Goal: Information Seeking & Learning: Learn about a topic

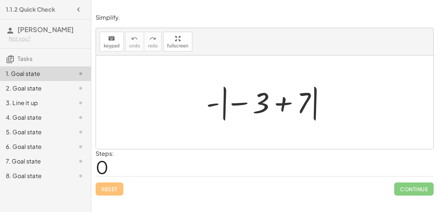
click at [234, 104] on div at bounding box center [268, 102] width 130 height 41
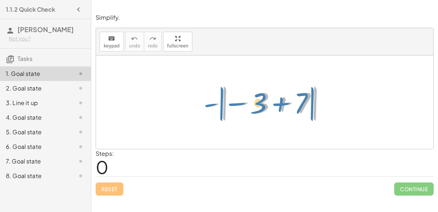
click at [220, 104] on div at bounding box center [268, 102] width 130 height 41
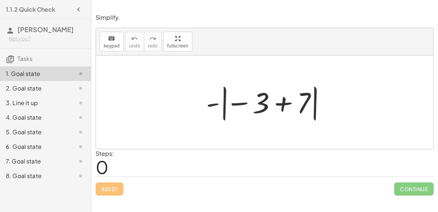
click at [313, 104] on div at bounding box center [268, 102] width 130 height 41
click at [280, 101] on div at bounding box center [268, 102] width 130 height 41
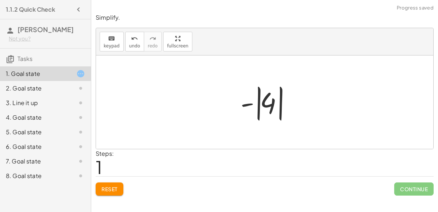
click at [268, 103] on div at bounding box center [267, 102] width 61 height 41
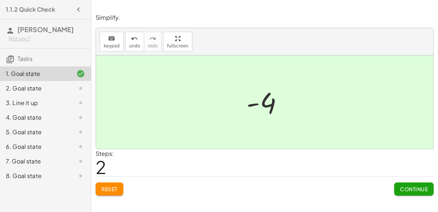
click at [399, 187] on button "Continue" at bounding box center [413, 189] width 39 height 13
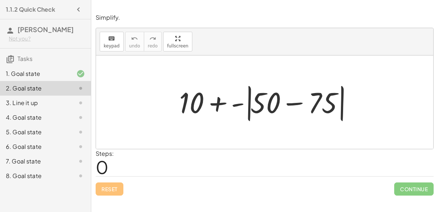
click at [300, 103] on div at bounding box center [268, 102] width 184 height 42
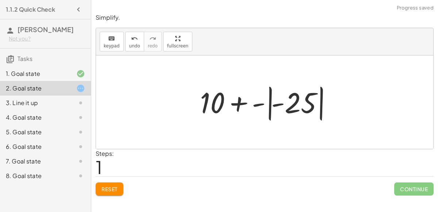
click at [300, 103] on div at bounding box center [267, 102] width 142 height 41
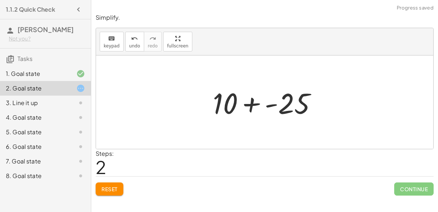
click at [265, 103] on div at bounding box center [267, 103] width 117 height 38
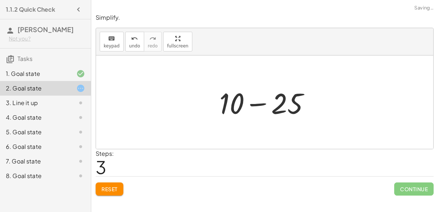
click at [264, 103] on div at bounding box center [268, 103] width 104 height 38
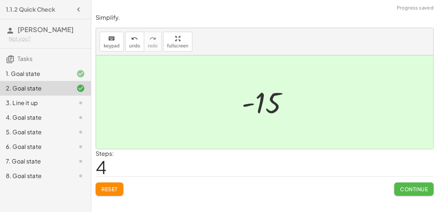
click at [411, 194] on button "Continue" at bounding box center [413, 189] width 39 height 13
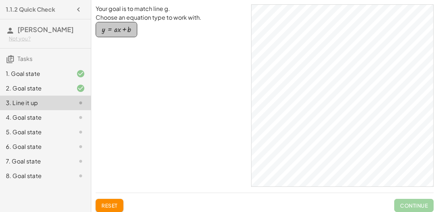
click at [131, 35] on button "y = + · a · x + b" at bounding box center [117, 29] width 42 height 15
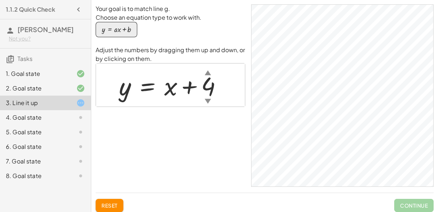
click at [207, 101] on div "▼" at bounding box center [208, 100] width 6 height 9
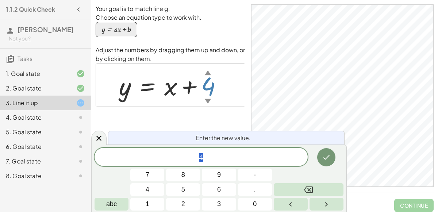
click at [207, 101] on div "▼" at bounding box center [208, 100] width 6 height 9
click at [249, 174] on button "-" at bounding box center [255, 175] width 34 height 13
click at [157, 191] on button "4" at bounding box center [147, 189] width 34 height 13
click at [323, 156] on icon "Done" at bounding box center [326, 157] width 9 height 9
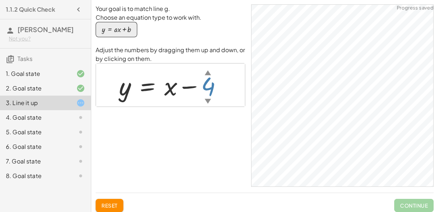
click at [203, 75] on div at bounding box center [173, 85] width 116 height 33
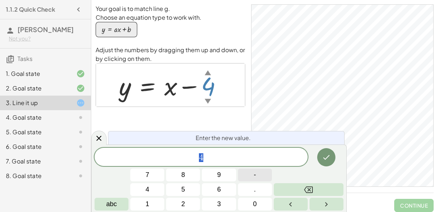
click at [260, 172] on button "-" at bounding box center [255, 175] width 34 height 13
click at [210, 201] on button "3" at bounding box center [219, 204] width 34 height 13
click at [331, 154] on button "Done" at bounding box center [326, 157] width 18 height 18
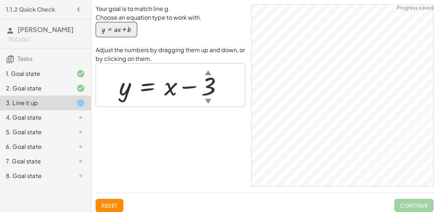
click at [170, 91] on div at bounding box center [173, 85] width 117 height 33
click at [167, 89] on div at bounding box center [173, 85] width 117 height 33
drag, startPoint x: 169, startPoint y: 90, endPoint x: 165, endPoint y: 82, distance: 8.8
click at [165, 82] on div at bounding box center [173, 85] width 117 height 33
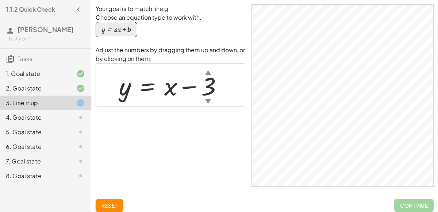
scroll to position [10, 0]
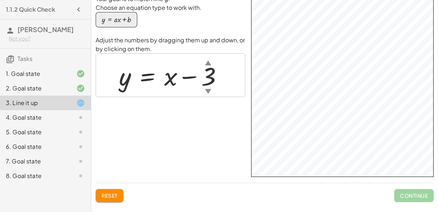
click at [165, 80] on div at bounding box center [173, 75] width 117 height 33
click at [169, 76] on div at bounding box center [173, 75] width 117 height 33
click at [170, 77] on div at bounding box center [173, 75] width 117 height 33
click at [168, 77] on div at bounding box center [173, 75] width 117 height 33
click at [125, 16] on div "button" at bounding box center [116, 20] width 29 height 8
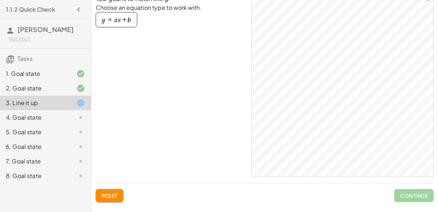
click at [125, 16] on div "button" at bounding box center [116, 20] width 29 height 8
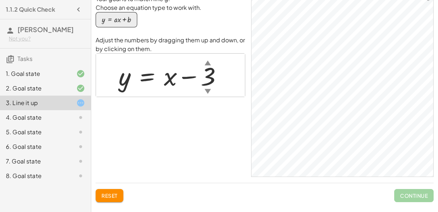
scroll to position [0, 0]
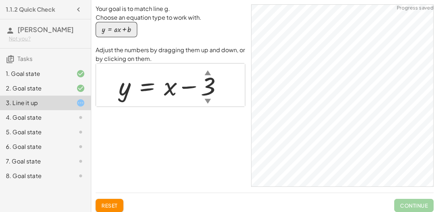
click at [149, 87] on div at bounding box center [173, 85] width 117 height 33
click at [155, 88] on div at bounding box center [173, 85] width 117 height 33
click at [165, 90] on div at bounding box center [173, 85] width 117 height 33
click at [193, 87] on div at bounding box center [173, 85] width 117 height 33
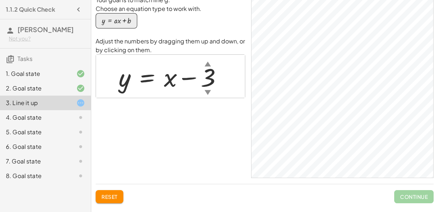
scroll to position [10, 0]
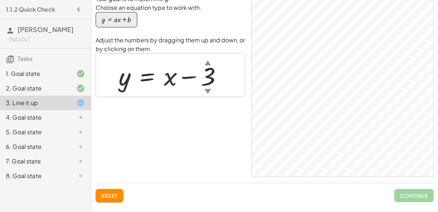
click at [167, 77] on div at bounding box center [173, 75] width 117 height 33
click at [96, 12] on button "y = + · a · x + b" at bounding box center [117, 19] width 42 height 15
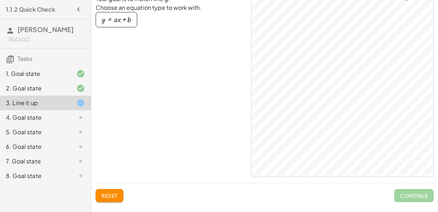
click at [96, 12] on button "y = + · a · x + b" at bounding box center [117, 19] width 42 height 15
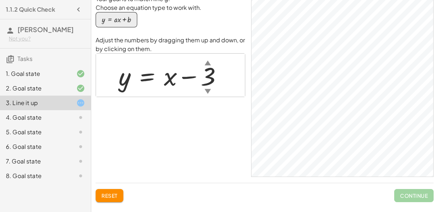
click at [205, 78] on div at bounding box center [173, 75] width 117 height 33
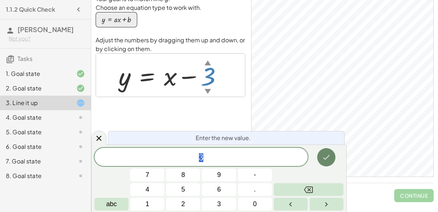
click at [327, 151] on button "Done" at bounding box center [326, 157] width 18 height 18
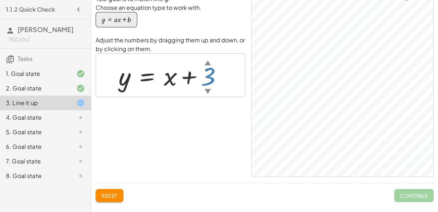
click at [208, 82] on div at bounding box center [173, 75] width 117 height 33
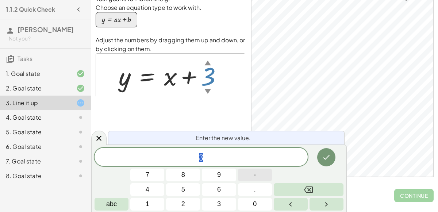
click at [239, 175] on button "-" at bounding box center [255, 175] width 34 height 13
click at [222, 205] on button "3" at bounding box center [219, 204] width 34 height 13
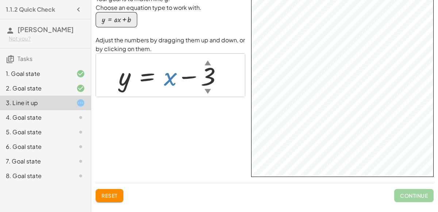
click at [166, 80] on div at bounding box center [173, 75] width 117 height 33
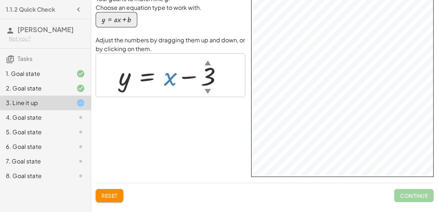
click at [166, 80] on div at bounding box center [173, 75] width 117 height 33
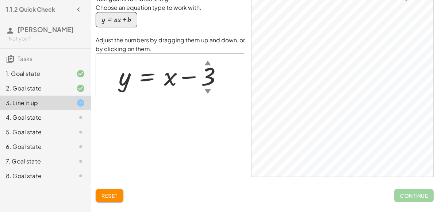
click at [152, 88] on div at bounding box center [173, 75] width 117 height 33
click at [175, 77] on div at bounding box center [173, 75] width 117 height 33
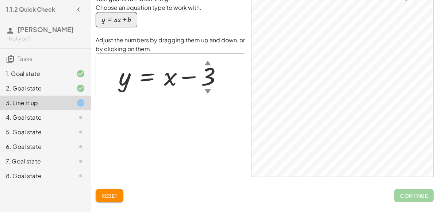
click at [175, 77] on div at bounding box center [173, 75] width 117 height 33
drag, startPoint x: 175, startPoint y: 77, endPoint x: 171, endPoint y: 73, distance: 5.9
click at [171, 73] on div at bounding box center [173, 75] width 117 height 33
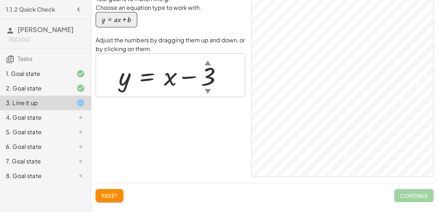
click at [171, 77] on div at bounding box center [173, 75] width 117 height 33
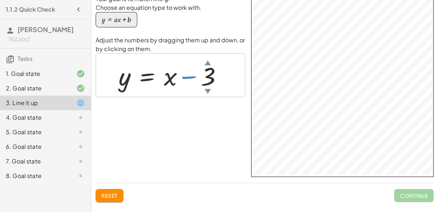
click at [178, 81] on div at bounding box center [173, 75] width 117 height 33
click at [192, 77] on div at bounding box center [173, 75] width 117 height 33
click at [193, 121] on div "Your goal is to match line g. Choose an equation type to work with. y = + · a ·…" at bounding box center [171, 86] width 150 height 183
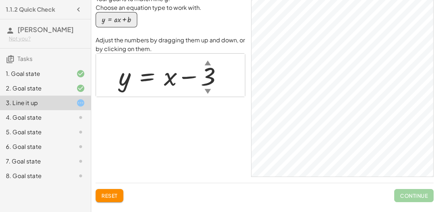
click at [170, 81] on div at bounding box center [173, 75] width 117 height 33
click at [167, 71] on div at bounding box center [173, 75] width 117 height 33
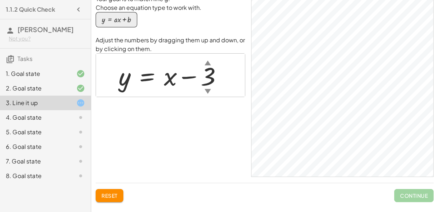
click at [167, 71] on div at bounding box center [173, 75] width 117 height 33
click at [166, 71] on div at bounding box center [173, 75] width 117 height 33
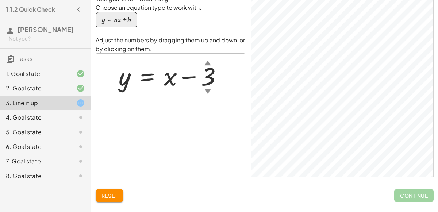
click at [166, 71] on div at bounding box center [173, 75] width 117 height 33
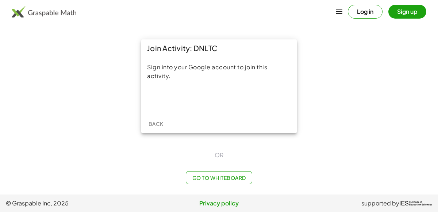
click at [196, 91] on div "Sign into your Google account to join this activity." at bounding box center [218, 85] width 155 height 57
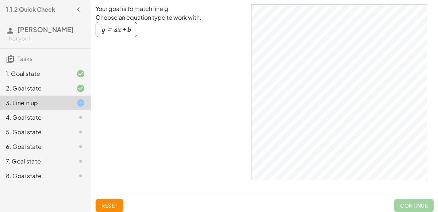
click at [123, 23] on button "y = + · a · x + b" at bounding box center [117, 29] width 42 height 15
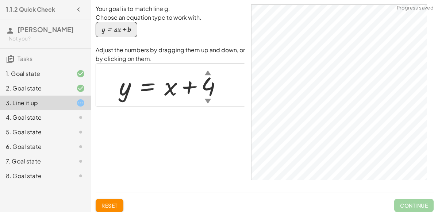
click at [208, 90] on div at bounding box center [173, 85] width 116 height 33
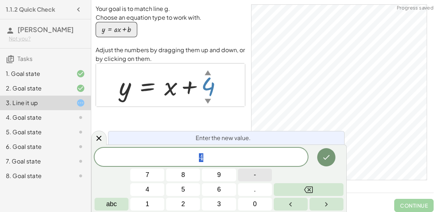
click at [256, 178] on span "-" at bounding box center [255, 175] width 2 height 10
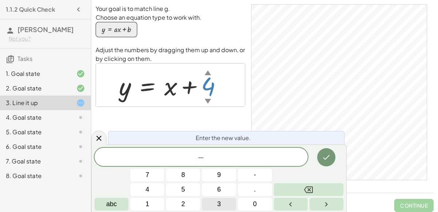
click at [226, 198] on button "3" at bounding box center [219, 204] width 34 height 13
click at [329, 157] on icon "Done" at bounding box center [326, 157] width 9 height 9
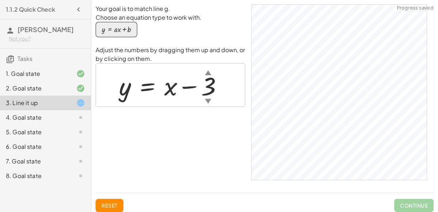
click at [168, 90] on div at bounding box center [173, 85] width 117 height 33
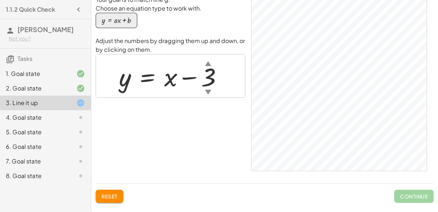
scroll to position [10, 0]
click at [171, 72] on div at bounding box center [173, 75] width 117 height 33
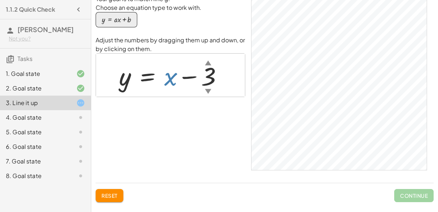
click at [171, 72] on div at bounding box center [173, 75] width 117 height 33
click at [59, 118] on div "4. Goal state" at bounding box center [35, 117] width 59 height 9
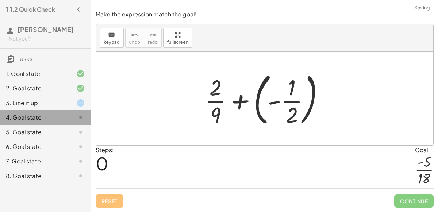
scroll to position [0, 0]
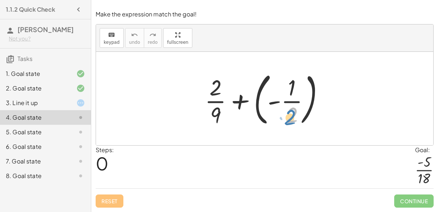
click at [290, 119] on div at bounding box center [267, 98] width 132 height 61
drag, startPoint x: 290, startPoint y: 119, endPoint x: 215, endPoint y: 117, distance: 75.6
click at [215, 117] on div at bounding box center [267, 98] width 132 height 61
drag, startPoint x: 215, startPoint y: 116, endPoint x: 287, endPoint y: 119, distance: 72.7
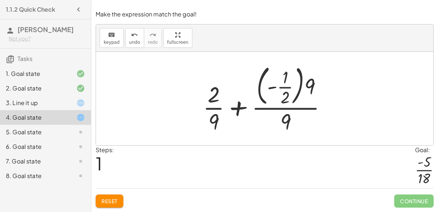
click at [111, 196] on button "Reset" at bounding box center [110, 201] width 28 height 13
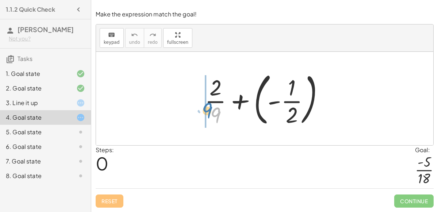
drag, startPoint x: 216, startPoint y: 115, endPoint x: 206, endPoint y: 109, distance: 11.3
click at [206, 109] on div at bounding box center [267, 98] width 132 height 61
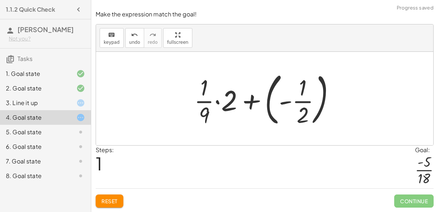
click at [115, 201] on span "Reset" at bounding box center [109, 201] width 16 height 7
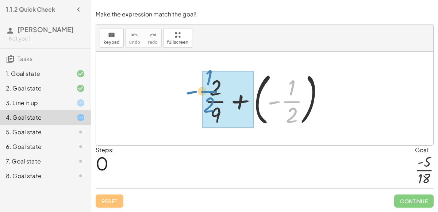
drag, startPoint x: 294, startPoint y: 104, endPoint x: 214, endPoint y: 95, distance: 81.2
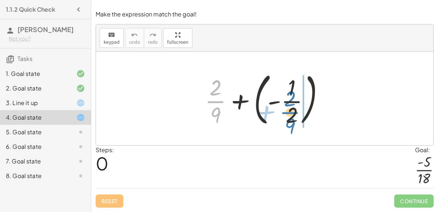
drag, startPoint x: 219, startPoint y: 99, endPoint x: 294, endPoint y: 110, distance: 75.3
click at [294, 110] on div at bounding box center [267, 98] width 132 height 61
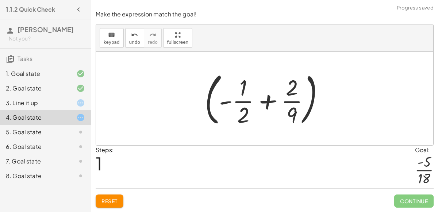
click at [268, 103] on div at bounding box center [267, 98] width 132 height 61
drag, startPoint x: 248, startPoint y: 116, endPoint x: 299, endPoint y: 119, distance: 50.4
click at [299, 119] on div at bounding box center [267, 98] width 132 height 61
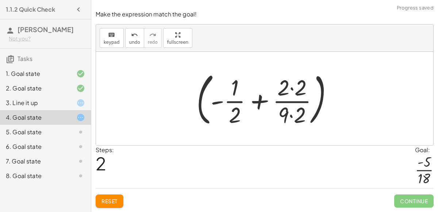
click at [296, 119] on div at bounding box center [268, 98] width 150 height 61
drag, startPoint x: 298, startPoint y: 94, endPoint x: 293, endPoint y: 93, distance: 4.8
click at [293, 93] on div at bounding box center [268, 98] width 150 height 61
click at [261, 104] on div at bounding box center [268, 98] width 150 height 61
click at [114, 201] on span "Reset" at bounding box center [109, 201] width 16 height 7
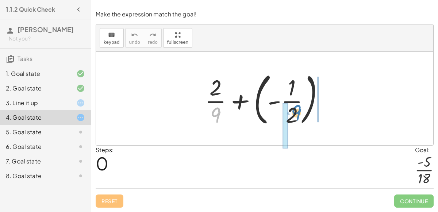
drag, startPoint x: 216, startPoint y: 117, endPoint x: 297, endPoint y: 114, distance: 81.4
click at [297, 114] on div at bounding box center [267, 98] width 132 height 61
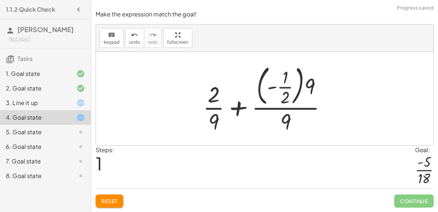
click at [112, 200] on span "Reset" at bounding box center [109, 201] width 16 height 7
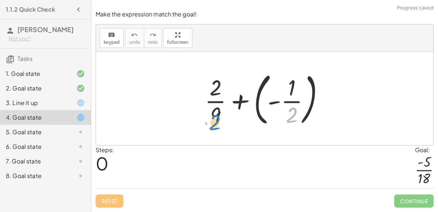
drag, startPoint x: 288, startPoint y: 111, endPoint x: 212, endPoint y: 119, distance: 76.6
click at [212, 119] on div at bounding box center [267, 98] width 132 height 61
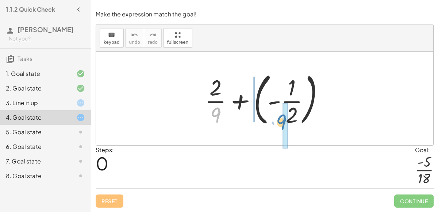
drag, startPoint x: 216, startPoint y: 115, endPoint x: 281, endPoint y: 122, distance: 66.0
click at [281, 122] on div at bounding box center [267, 98] width 132 height 61
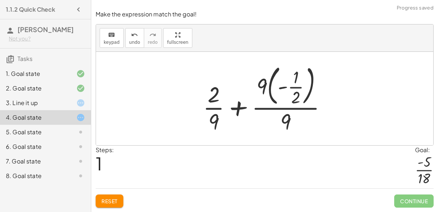
click at [284, 123] on div at bounding box center [267, 99] width 137 height 74
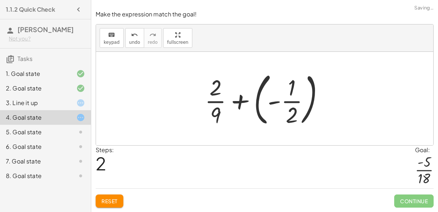
click at [284, 108] on div at bounding box center [267, 98] width 132 height 61
drag, startPoint x: 276, startPoint y: 103, endPoint x: 291, endPoint y: 118, distance: 21.4
click at [291, 118] on div at bounding box center [267, 98] width 132 height 61
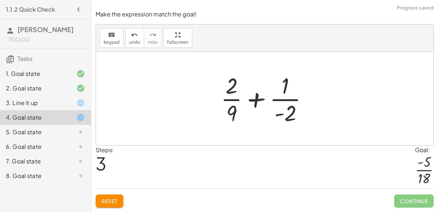
click at [114, 201] on span "Reset" at bounding box center [109, 201] width 16 height 7
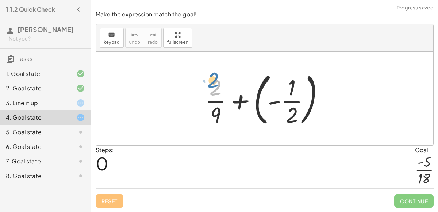
drag, startPoint x: 213, startPoint y: 84, endPoint x: 211, endPoint y: 77, distance: 7.6
click at [211, 77] on div at bounding box center [267, 98] width 132 height 61
click at [215, 112] on div at bounding box center [267, 98] width 132 height 61
click at [213, 113] on div at bounding box center [267, 98] width 132 height 61
drag, startPoint x: 285, startPoint y: 120, endPoint x: 265, endPoint y: 129, distance: 21.9
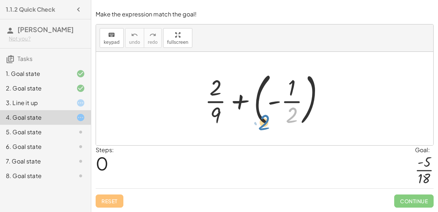
click at [265, 129] on div at bounding box center [267, 98] width 132 height 61
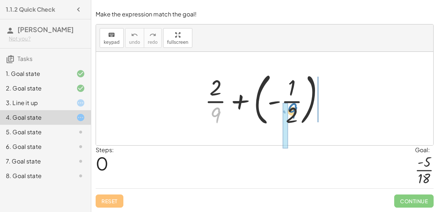
drag, startPoint x: 223, startPoint y: 118, endPoint x: 299, endPoint y: 114, distance: 76.0
click at [299, 114] on div at bounding box center [267, 98] width 132 height 61
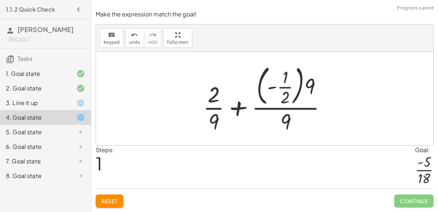
click at [116, 206] on button "Reset" at bounding box center [110, 201] width 28 height 13
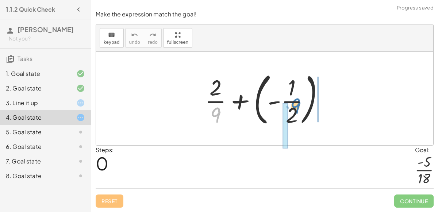
drag, startPoint x: 216, startPoint y: 118, endPoint x: 296, endPoint y: 109, distance: 80.5
click at [296, 109] on div at bounding box center [267, 98] width 132 height 61
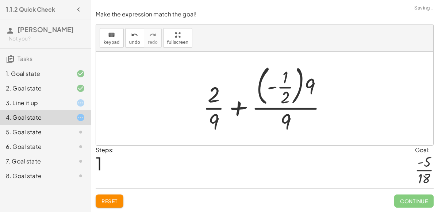
click at [286, 95] on div at bounding box center [267, 99] width 137 height 74
click at [288, 120] on div at bounding box center [267, 99] width 137 height 74
click at [278, 97] on div at bounding box center [267, 99] width 137 height 74
click at [240, 104] on div at bounding box center [267, 99] width 137 height 74
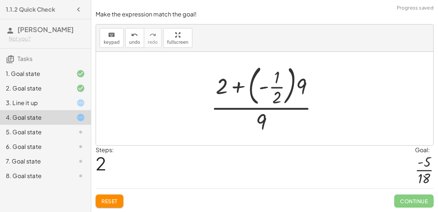
click at [239, 88] on div at bounding box center [267, 99] width 120 height 74
click at [274, 91] on div at bounding box center [267, 99] width 120 height 74
drag, startPoint x: 223, startPoint y: 87, endPoint x: 293, endPoint y: 93, distance: 71.1
click at [293, 93] on div at bounding box center [267, 99] width 120 height 74
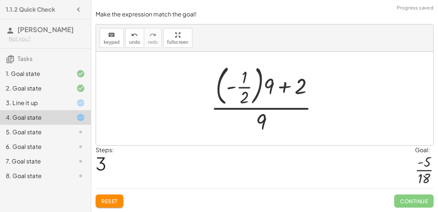
click at [271, 87] on div at bounding box center [267, 99] width 120 height 74
drag, startPoint x: 267, startPoint y: 86, endPoint x: 245, endPoint y: 85, distance: 21.5
click at [245, 85] on div at bounding box center [267, 99] width 120 height 74
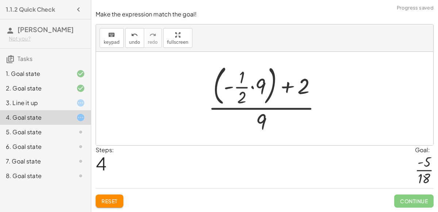
click at [246, 88] on div at bounding box center [268, 99] width 126 height 74
click at [252, 90] on div at bounding box center [268, 99] width 126 height 74
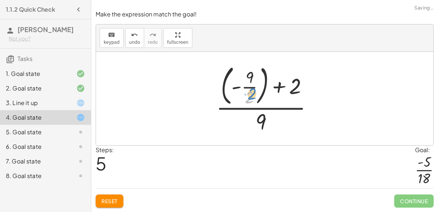
click at [244, 96] on div at bounding box center [267, 99] width 110 height 74
click at [270, 89] on div at bounding box center [267, 99] width 110 height 74
click at [249, 82] on div at bounding box center [267, 99] width 110 height 74
drag, startPoint x: 296, startPoint y: 91, endPoint x: 260, endPoint y: 89, distance: 35.8
click at [260, 89] on div at bounding box center [267, 99] width 110 height 74
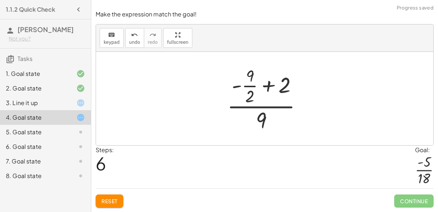
click at [260, 90] on div at bounding box center [267, 99] width 88 height 70
click at [270, 86] on div at bounding box center [267, 99] width 88 height 70
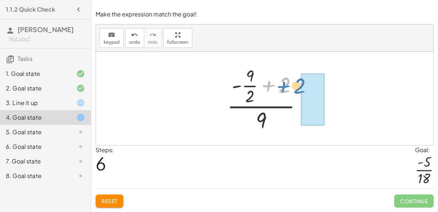
drag, startPoint x: 284, startPoint y: 85, endPoint x: 308, endPoint y: 89, distance: 23.6
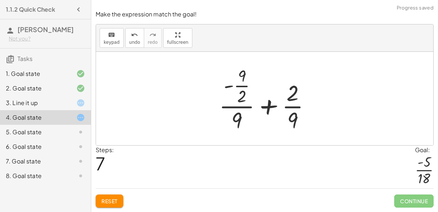
click at [268, 109] on div at bounding box center [267, 99] width 104 height 70
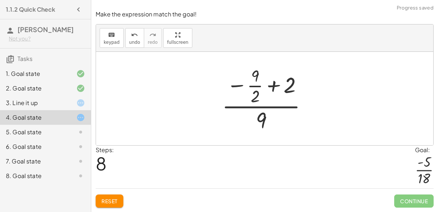
click at [266, 96] on div at bounding box center [267, 99] width 99 height 70
click at [268, 77] on div at bounding box center [267, 99] width 99 height 70
click at [113, 200] on span "Reset" at bounding box center [109, 201] width 16 height 7
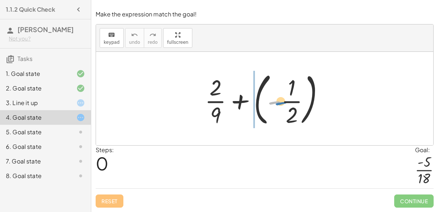
drag, startPoint x: 277, startPoint y: 101, endPoint x: 281, endPoint y: 102, distance: 3.7
click at [281, 102] on div at bounding box center [267, 98] width 132 height 61
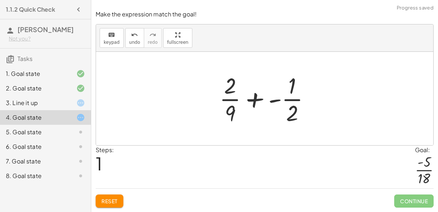
click at [258, 103] on div at bounding box center [268, 98] width 104 height 56
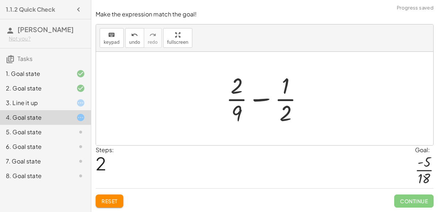
click at [257, 100] on div at bounding box center [267, 98] width 91 height 56
drag, startPoint x: 241, startPoint y: 112, endPoint x: 288, endPoint y: 122, distance: 48.1
click at [288, 122] on div at bounding box center [267, 98] width 91 height 56
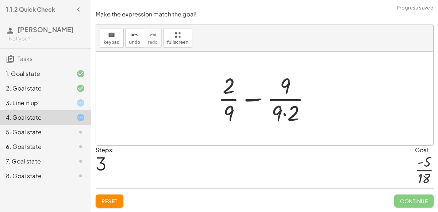
click at [284, 116] on div at bounding box center [267, 98] width 106 height 56
drag, startPoint x: 230, startPoint y: 91, endPoint x: 231, endPoint y: 117, distance: 26.3
click at [231, 117] on div at bounding box center [267, 98] width 99 height 56
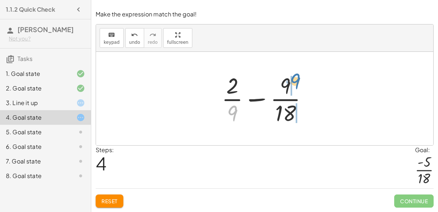
drag, startPoint x: 231, startPoint y: 116, endPoint x: 294, endPoint y: 84, distance: 70.0
click at [294, 84] on div at bounding box center [267, 98] width 99 height 56
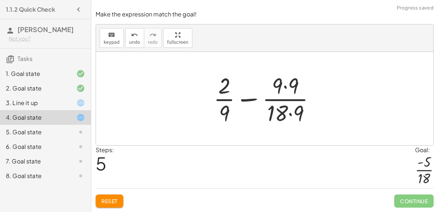
click at [285, 85] on div at bounding box center [267, 98] width 115 height 56
click at [288, 114] on div at bounding box center [267, 98] width 115 height 56
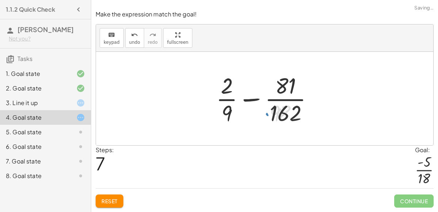
click at [245, 118] on div at bounding box center [267, 98] width 110 height 56
click at [113, 202] on span "Reset" at bounding box center [109, 201] width 16 height 7
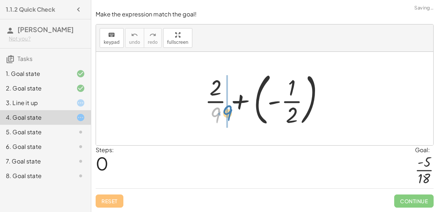
drag, startPoint x: 213, startPoint y: 120, endPoint x: 224, endPoint y: 118, distance: 11.5
click at [224, 118] on div at bounding box center [267, 98] width 132 height 61
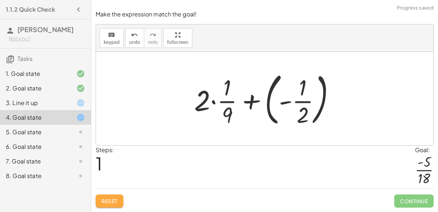
click at [122, 198] on button "Reset" at bounding box center [110, 201] width 28 height 13
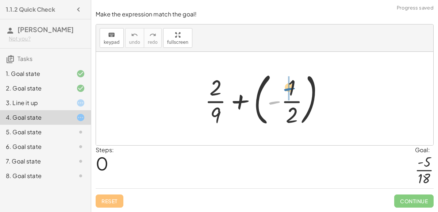
drag, startPoint x: 273, startPoint y: 103, endPoint x: 289, endPoint y: 89, distance: 21.2
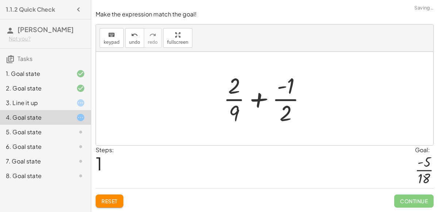
click at [256, 103] on div at bounding box center [268, 98] width 96 height 56
drag, startPoint x: 235, startPoint y: 89, endPoint x: 289, endPoint y: 117, distance: 60.9
click at [289, 117] on div at bounding box center [268, 98] width 96 height 56
drag, startPoint x: 283, startPoint y: 115, endPoint x: 235, endPoint y: 120, distance: 47.7
click at [235, 120] on div at bounding box center [268, 98] width 96 height 56
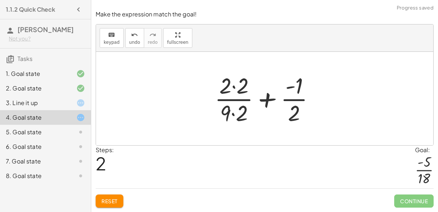
click at [263, 101] on div at bounding box center [267, 98] width 113 height 56
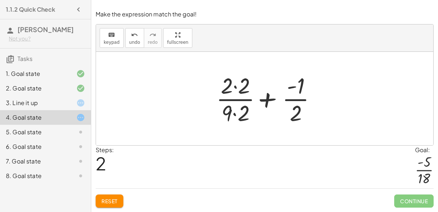
click at [242, 99] on div at bounding box center [267, 98] width 113 height 56
click at [237, 90] on div at bounding box center [267, 98] width 113 height 56
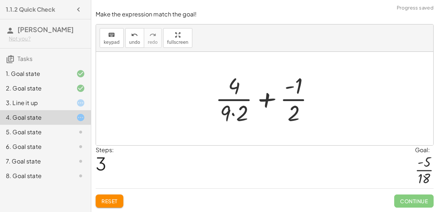
click at [235, 114] on div at bounding box center [268, 98] width 112 height 56
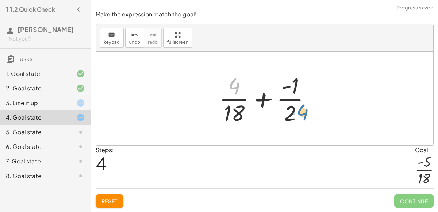
drag, startPoint x: 233, startPoint y: 93, endPoint x: 302, endPoint y: 119, distance: 74.0
click at [302, 119] on div at bounding box center [267, 98] width 105 height 56
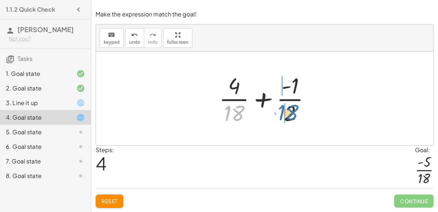
drag, startPoint x: 236, startPoint y: 115, endPoint x: 290, endPoint y: 114, distance: 54.0
click at [290, 114] on div at bounding box center [267, 98] width 105 height 56
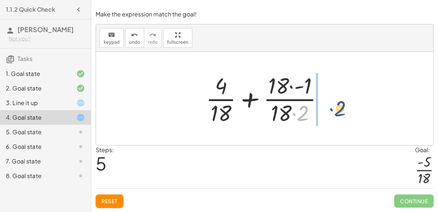
drag, startPoint x: 304, startPoint y: 111, endPoint x: 342, endPoint y: 107, distance: 37.9
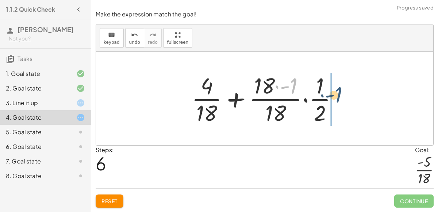
drag, startPoint x: 291, startPoint y: 89, endPoint x: 340, endPoint y: 98, distance: 49.7
click at [340, 98] on div at bounding box center [267, 98] width 159 height 56
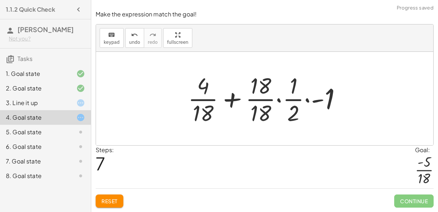
click at [234, 100] on div at bounding box center [267, 98] width 167 height 56
click at [235, 100] on div at bounding box center [267, 98] width 167 height 56
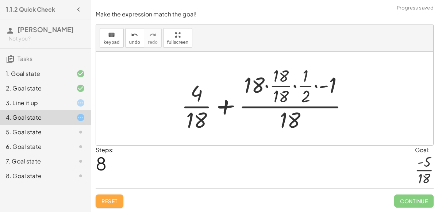
click at [114, 204] on span "Reset" at bounding box center [109, 201] width 16 height 7
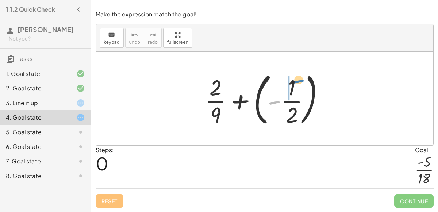
drag, startPoint x: 277, startPoint y: 99, endPoint x: 301, endPoint y: 78, distance: 32.1
click at [301, 78] on div at bounding box center [267, 98] width 132 height 61
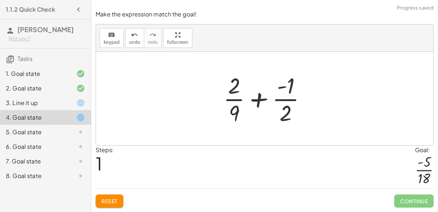
click at [257, 106] on div at bounding box center [268, 98] width 96 height 56
drag, startPoint x: 286, startPoint y: 115, endPoint x: 232, endPoint y: 117, distance: 53.7
click at [232, 117] on div at bounding box center [268, 98] width 96 height 56
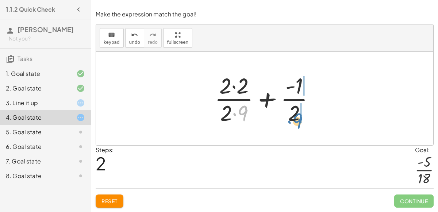
drag, startPoint x: 240, startPoint y: 112, endPoint x: 296, endPoint y: 119, distance: 56.2
click at [296, 119] on div at bounding box center [267, 98] width 113 height 56
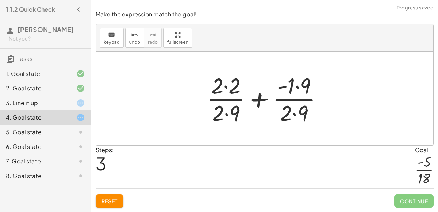
click at [230, 114] on div at bounding box center [267, 98] width 129 height 56
click at [295, 114] on div at bounding box center [267, 98] width 129 height 56
click at [224, 90] on div at bounding box center [267, 98] width 129 height 56
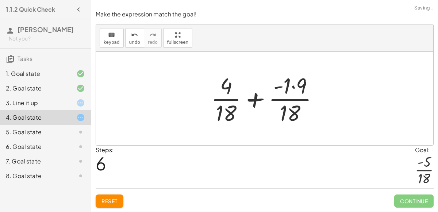
click at [291, 88] on div at bounding box center [267, 98] width 120 height 56
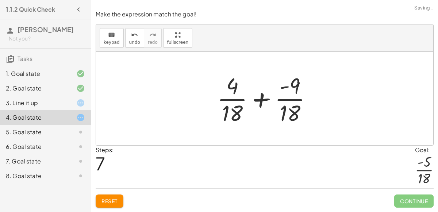
click at [263, 102] on div at bounding box center [268, 98] width 108 height 56
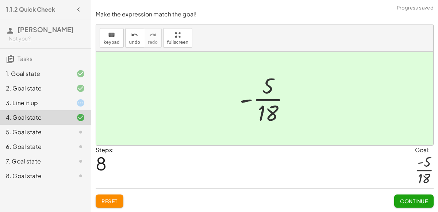
click at [404, 207] on button "Continue" at bounding box center [413, 201] width 39 height 13
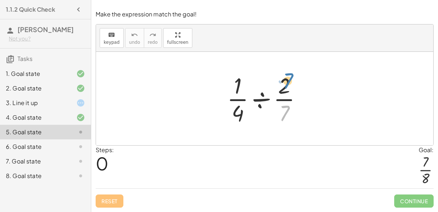
drag, startPoint x: 290, startPoint y: 110, endPoint x: 293, endPoint y: 77, distance: 33.1
click at [293, 77] on div at bounding box center [267, 98] width 88 height 56
click at [261, 100] on div at bounding box center [267, 98] width 88 height 56
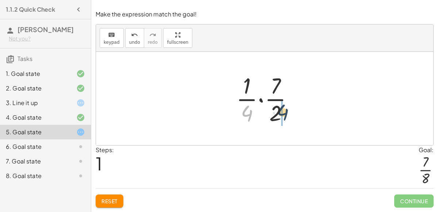
drag, startPoint x: 242, startPoint y: 118, endPoint x: 278, endPoint y: 117, distance: 36.2
click at [278, 117] on div at bounding box center [268, 98] width 70 height 56
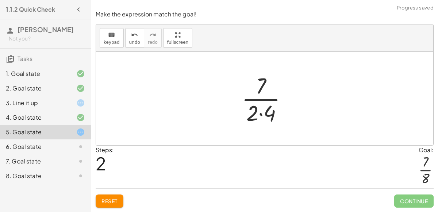
click at [261, 115] on div at bounding box center [267, 98] width 59 height 56
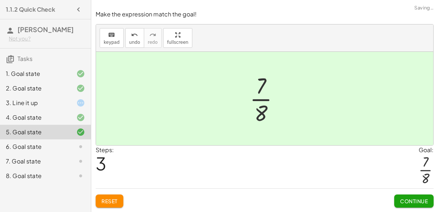
click at [408, 198] on span "Continue" at bounding box center [414, 201] width 28 height 7
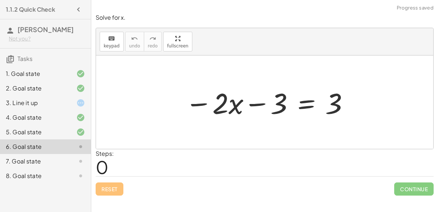
click at [261, 101] on div at bounding box center [267, 103] width 172 height 38
drag, startPoint x: 264, startPoint y: 104, endPoint x: 333, endPoint y: 114, distance: 69.7
click at [333, 114] on div at bounding box center [267, 103] width 172 height 38
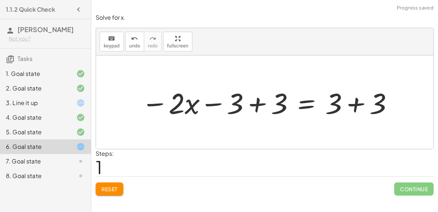
click at [257, 107] on div at bounding box center [268, 103] width 260 height 38
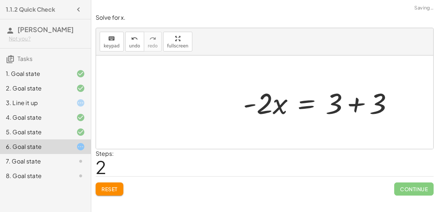
click at [345, 106] on div at bounding box center [320, 103] width 163 height 38
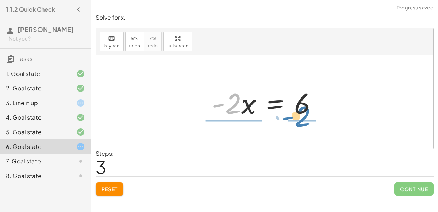
drag, startPoint x: 233, startPoint y: 104, endPoint x: 300, endPoint y: 122, distance: 69.4
click at [300, 122] on div "− · 2 · x − 3 = 3 − · 2 · x − 3 + 3 = + 3 + 3 − · 2 · x + 0 = + 3 + 3 · - 2 · x…" at bounding box center [265, 102] width 128 height 41
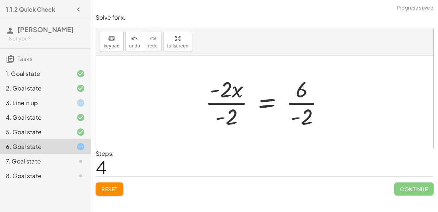
click at [230, 102] on div at bounding box center [267, 102] width 132 height 56
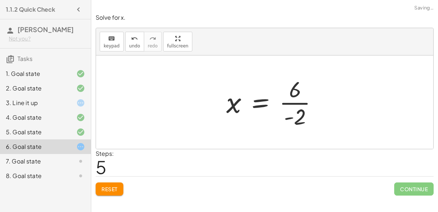
click at [300, 101] on div at bounding box center [275, 102] width 104 height 56
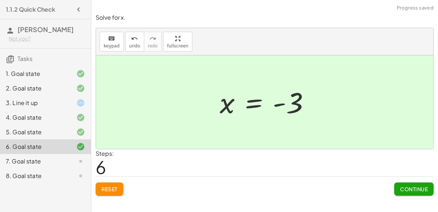
click at [404, 190] on span "Continue" at bounding box center [414, 189] width 28 height 7
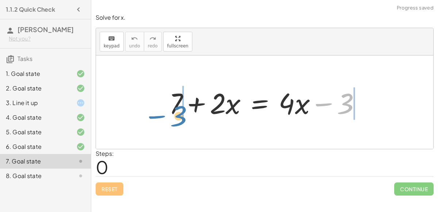
drag, startPoint x: 324, startPoint y: 104, endPoint x: 158, endPoint y: 116, distance: 167.2
click at [158, 116] on div "− 3 + 7 + · 2 · x = + · 4 · x − 3" at bounding box center [265, 102] width 214 height 41
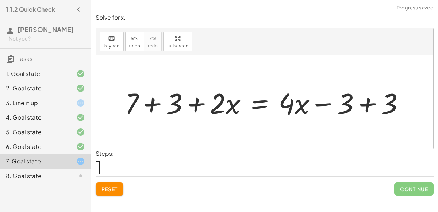
click at [147, 99] on div at bounding box center [267, 103] width 293 height 38
click at [363, 104] on div at bounding box center [284, 103] width 260 height 38
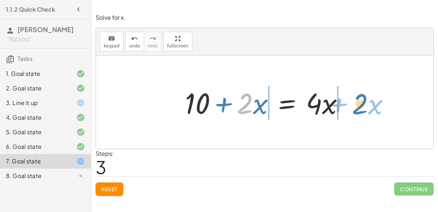
drag, startPoint x: 244, startPoint y: 107, endPoint x: 359, endPoint y: 107, distance: 115.0
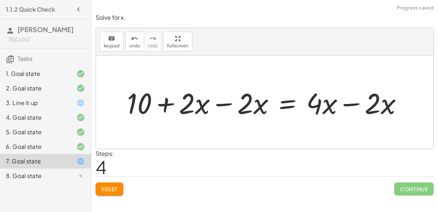
click at [343, 106] on div at bounding box center [267, 103] width 289 height 38
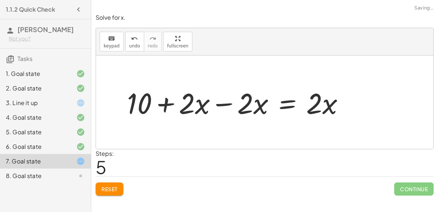
click at [237, 105] on div at bounding box center [238, 103] width 230 height 38
click at [231, 104] on div at bounding box center [238, 103] width 230 height 38
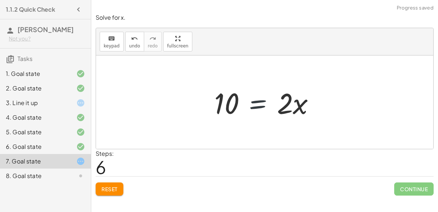
click at [261, 104] on div at bounding box center [268, 103] width 114 height 38
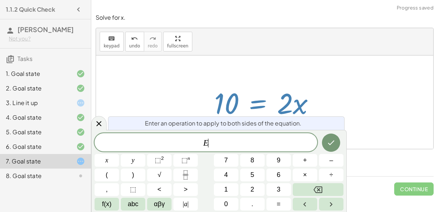
click at [221, 95] on div at bounding box center [268, 103] width 114 height 38
click at [195, 94] on div at bounding box center [264, 101] width 337 height 93
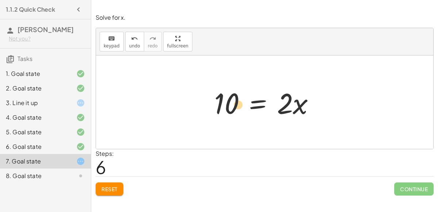
drag, startPoint x: 220, startPoint y: 104, endPoint x: 227, endPoint y: 104, distance: 6.2
click at [227, 104] on div at bounding box center [268, 103] width 114 height 38
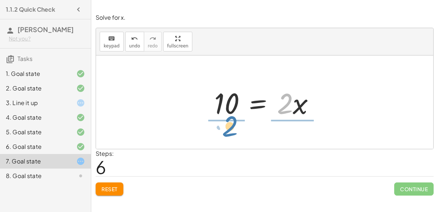
drag, startPoint x: 281, startPoint y: 110, endPoint x: 226, endPoint y: 132, distance: 59.6
click at [226, 132] on div "+ 7 + · 2 · x = + · 4 · x − 3 + 7 + 3 + · 2 · x = + · 4 · x − 3 + 3 + 10 + · 2 …" at bounding box center [264, 101] width 337 height 93
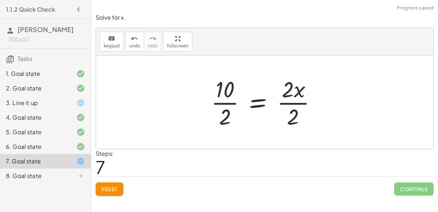
click at [224, 101] on div at bounding box center [266, 102] width 119 height 56
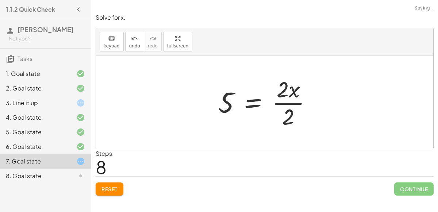
click at [295, 106] on div at bounding box center [268, 102] width 107 height 56
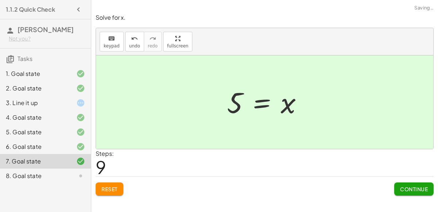
click at [410, 184] on button "Continue" at bounding box center [413, 189] width 39 height 13
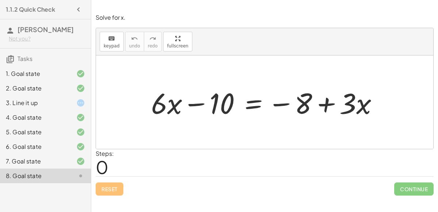
click at [79, 100] on icon at bounding box center [80, 103] width 9 height 9
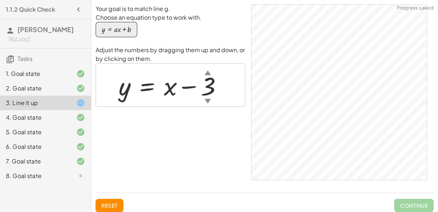
click at [78, 169] on div "8. Goal state" at bounding box center [45, 176] width 91 height 15
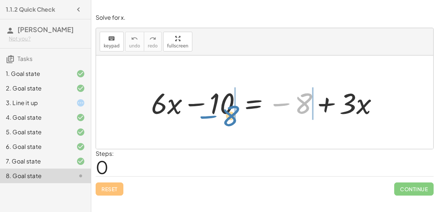
drag, startPoint x: 298, startPoint y: 101, endPoint x: 225, endPoint y: 113, distance: 74.0
click at [225, 113] on div at bounding box center [267, 103] width 240 height 38
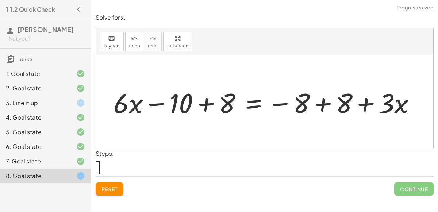
click at [198, 103] on div at bounding box center [266, 102] width 281 height 32
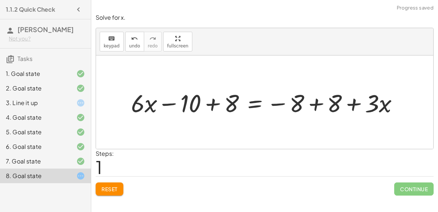
click at [198, 103] on div at bounding box center [267, 102] width 281 height 32
click at [210, 104] on div at bounding box center [267, 102] width 281 height 32
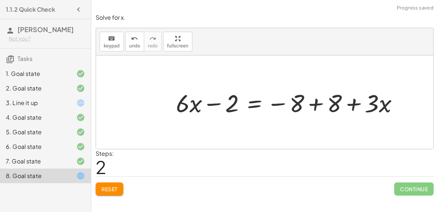
click at [314, 103] on div at bounding box center [289, 102] width 235 height 32
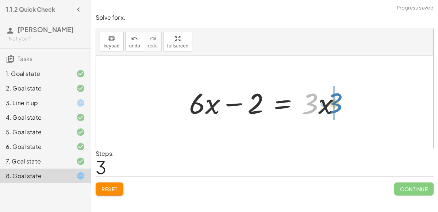
drag, startPoint x: 311, startPoint y: 101, endPoint x: 337, endPoint y: 100, distance: 25.9
click at [337, 100] on div at bounding box center [267, 103] width 164 height 38
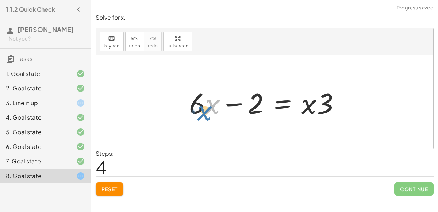
drag, startPoint x: 210, startPoint y: 104, endPoint x: 201, endPoint y: 110, distance: 10.2
click at [201, 110] on div at bounding box center [267, 103] width 164 height 38
drag, startPoint x: 199, startPoint y: 105, endPoint x: 198, endPoint y: 100, distance: 5.9
click at [198, 100] on div at bounding box center [267, 103] width 164 height 38
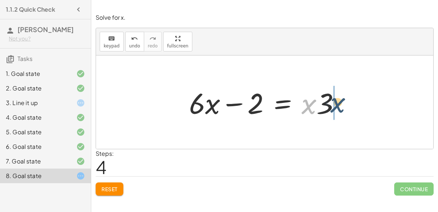
drag, startPoint x: 307, startPoint y: 105, endPoint x: 336, endPoint y: 104, distance: 29.2
click at [336, 104] on div at bounding box center [267, 103] width 164 height 38
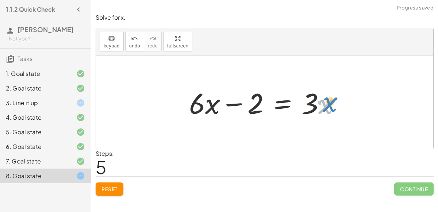
drag, startPoint x: 319, startPoint y: 104, endPoint x: 326, endPoint y: 105, distance: 7.3
click at [326, 105] on div at bounding box center [267, 103] width 164 height 38
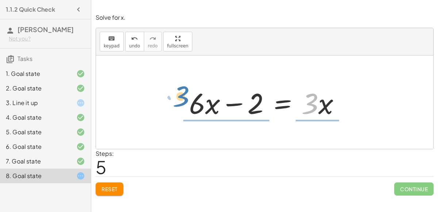
drag, startPoint x: 312, startPoint y: 100, endPoint x: 183, endPoint y: 94, distance: 129.7
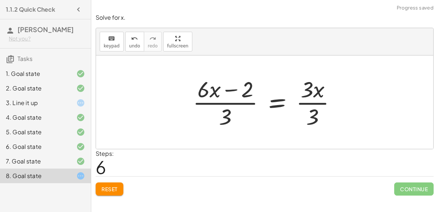
click at [226, 122] on div at bounding box center [267, 102] width 157 height 56
click at [231, 99] on div at bounding box center [267, 102] width 157 height 56
click at [287, 106] on div at bounding box center [267, 102] width 157 height 56
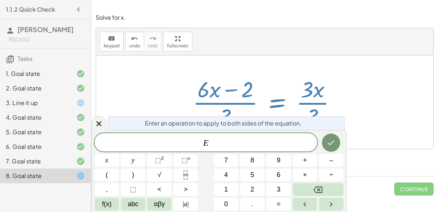
click at [313, 101] on div at bounding box center [267, 102] width 157 height 56
click at [101, 120] on icon at bounding box center [99, 123] width 9 height 9
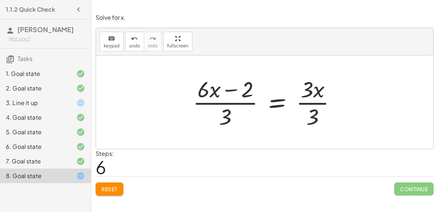
click at [111, 187] on span "Reset" at bounding box center [109, 189] width 16 height 7
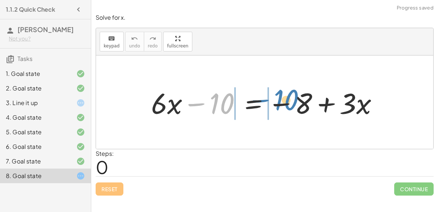
drag, startPoint x: 226, startPoint y: 102, endPoint x: 291, endPoint y: 98, distance: 64.3
click at [291, 98] on div at bounding box center [267, 103] width 240 height 38
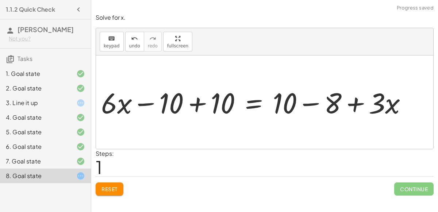
click at [295, 99] on div at bounding box center [257, 102] width 280 height 33
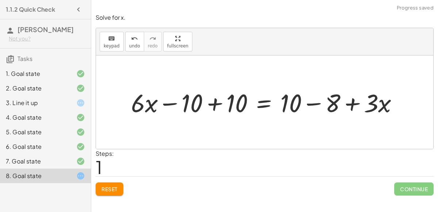
click at [305, 106] on div at bounding box center [267, 102] width 280 height 33
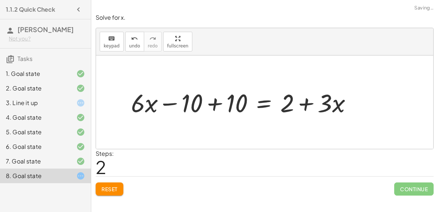
click at [187, 101] on div at bounding box center [244, 102] width 234 height 33
click at [216, 102] on div at bounding box center [244, 102] width 234 height 33
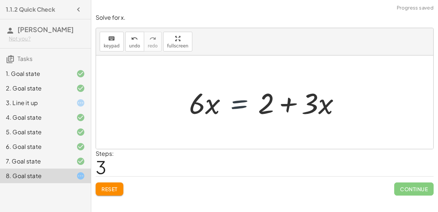
click at [228, 104] on div at bounding box center [267, 103] width 164 height 38
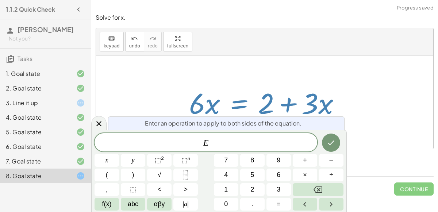
click at [222, 85] on div at bounding box center [267, 103] width 164 height 38
click at [99, 120] on icon at bounding box center [99, 123] width 9 height 9
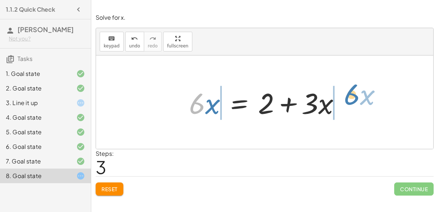
drag, startPoint x: 193, startPoint y: 110, endPoint x: 349, endPoint y: 101, distance: 156.1
click at [349, 101] on div at bounding box center [267, 103] width 164 height 38
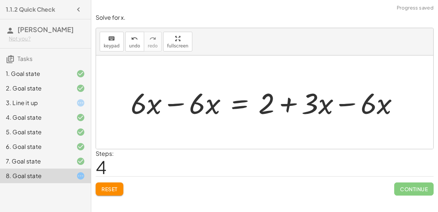
click at [173, 103] on div at bounding box center [267, 103] width 281 height 38
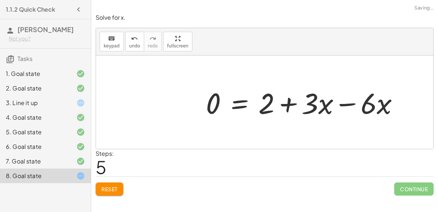
click at [354, 103] on div at bounding box center [305, 103] width 206 height 38
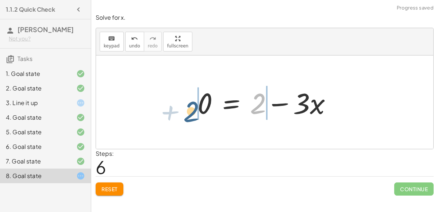
drag, startPoint x: 260, startPoint y: 104, endPoint x: 187, endPoint y: 111, distance: 73.4
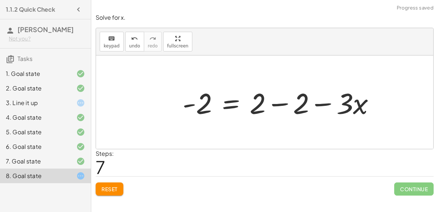
click at [192, 105] on div at bounding box center [281, 103] width 205 height 38
click at [281, 105] on div at bounding box center [281, 103] width 205 height 38
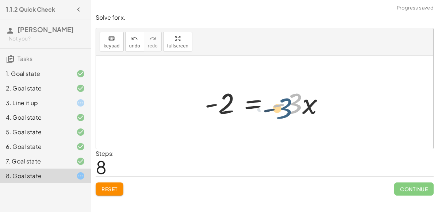
drag, startPoint x: 285, startPoint y: 110, endPoint x: 279, endPoint y: 111, distance: 6.4
click at [279, 111] on div at bounding box center [267, 103] width 132 height 38
drag, startPoint x: 225, startPoint y: 103, endPoint x: 242, endPoint y: 108, distance: 17.4
click at [242, 108] on div at bounding box center [267, 103] width 132 height 38
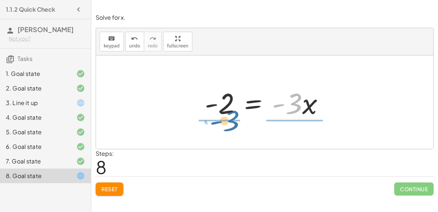
drag, startPoint x: 299, startPoint y: 103, endPoint x: 235, endPoint y: 120, distance: 65.4
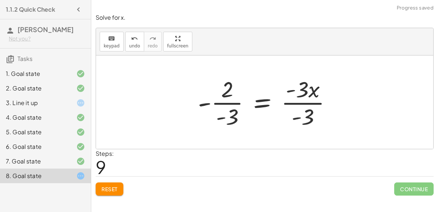
click at [219, 101] on div at bounding box center [267, 102] width 147 height 56
click at [307, 101] on div at bounding box center [267, 102] width 147 height 56
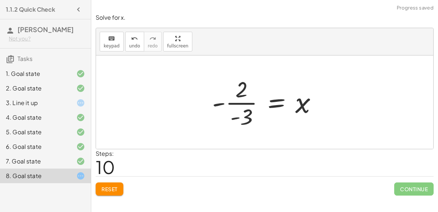
click at [243, 102] on div at bounding box center [267, 102] width 118 height 56
click at [115, 193] on button "Reset" at bounding box center [110, 189] width 28 height 13
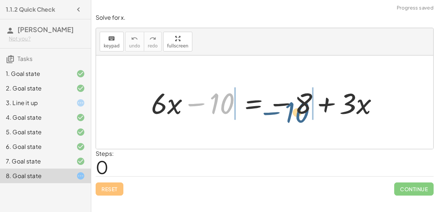
drag, startPoint x: 223, startPoint y: 103, endPoint x: 299, endPoint y: 111, distance: 76.0
click at [299, 111] on div at bounding box center [267, 103] width 240 height 38
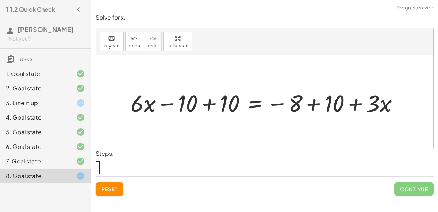
click at [199, 110] on div at bounding box center [267, 102] width 281 height 31
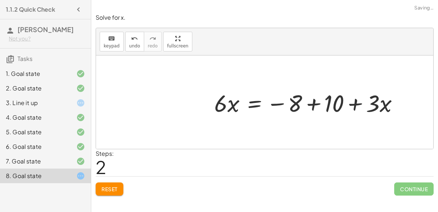
click at [308, 96] on div at bounding box center [309, 102] width 197 height 31
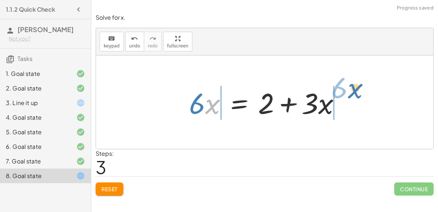
drag, startPoint x: 211, startPoint y: 105, endPoint x: 354, endPoint y: 91, distance: 144.5
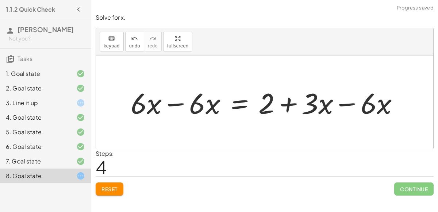
click at [347, 104] on div at bounding box center [267, 103] width 281 height 38
click at [184, 105] on div at bounding box center [238, 103] width 223 height 38
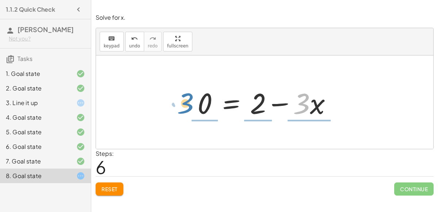
drag, startPoint x: 306, startPoint y: 99, endPoint x: 190, endPoint y: 99, distance: 116.4
click at [190, 99] on div "+ · 6 · x − 10 = − 8 + · 3 · x + · 6 · x − 10 + 10 = − 8 + 10 + · 3 · x + · 6 ·…" at bounding box center [265, 102] width 157 height 41
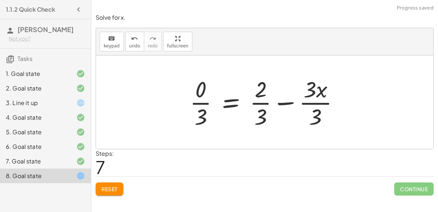
click at [199, 104] on div at bounding box center [267, 102] width 162 height 56
click at [285, 105] on div at bounding box center [271, 102] width 155 height 56
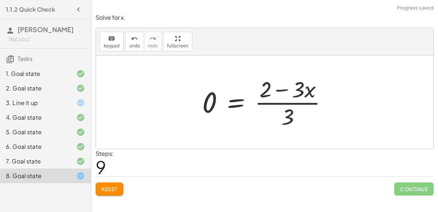
click at [281, 94] on div at bounding box center [268, 102] width 138 height 56
drag, startPoint x: 289, startPoint y: 121, endPoint x: 337, endPoint y: 110, distance: 48.4
click at [337, 110] on div "+ · 6 · x − 10 = − 8 + · 3 · x + · 6 · x − 10 + 10 = − 8 + 10 + · 3 · x + · 6 ·…" at bounding box center [264, 102] width 147 height 60
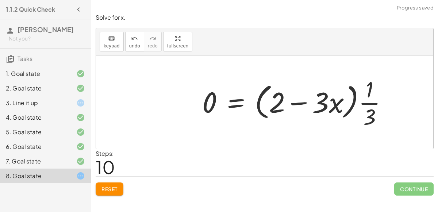
click at [306, 103] on div at bounding box center [298, 102] width 199 height 56
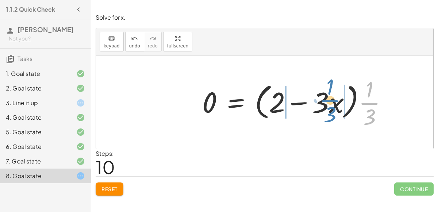
drag, startPoint x: 366, startPoint y: 98, endPoint x: 327, endPoint y: 95, distance: 39.5
click at [327, 95] on div at bounding box center [298, 102] width 199 height 56
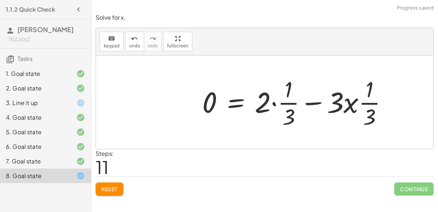
click at [284, 100] on div at bounding box center [298, 102] width 199 height 56
click at [112, 188] on span "Reset" at bounding box center [109, 189] width 16 height 7
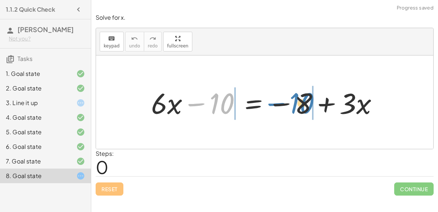
drag, startPoint x: 216, startPoint y: 111, endPoint x: 295, endPoint y: 110, distance: 79.6
click at [295, 110] on div at bounding box center [267, 103] width 240 height 38
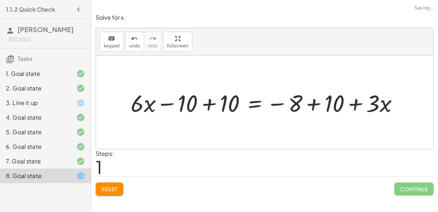
click at [201, 103] on div at bounding box center [267, 102] width 281 height 31
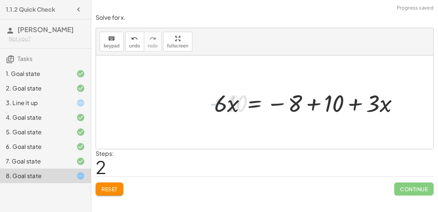
click at [307, 105] on div at bounding box center [309, 102] width 197 height 31
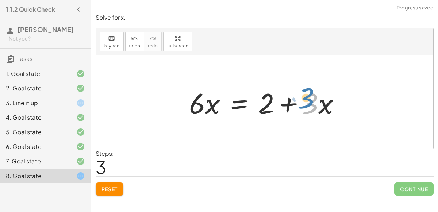
click at [306, 111] on div at bounding box center [267, 103] width 164 height 38
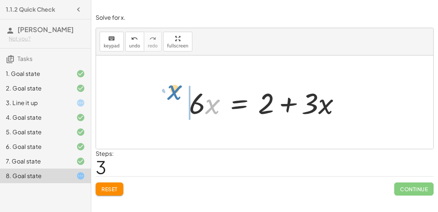
drag, startPoint x: 206, startPoint y: 107, endPoint x: 168, endPoint y: 93, distance: 40.3
click at [168, 93] on div "+ · 6 · x − 10 = − 8 + · 3 · x + · 6 · x − 10 + 10 = − 8 + 10 + · 3 · x + · 6 ·…" at bounding box center [264, 101] width 337 height 93
drag, startPoint x: 207, startPoint y: 103, endPoint x: 188, endPoint y: 103, distance: 18.6
click at [188, 103] on div at bounding box center [267, 103] width 164 height 38
drag, startPoint x: 317, startPoint y: 103, endPoint x: 320, endPoint y: 99, distance: 5.2
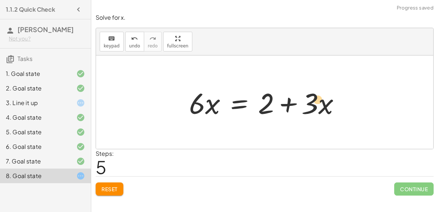
click at [320, 99] on div at bounding box center [267, 103] width 164 height 38
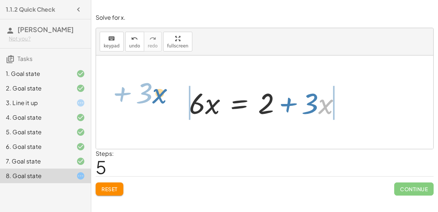
drag, startPoint x: 327, startPoint y: 104, endPoint x: 162, endPoint y: 93, distance: 165.7
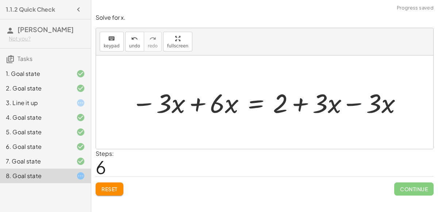
click at [201, 106] on div at bounding box center [267, 102] width 279 height 35
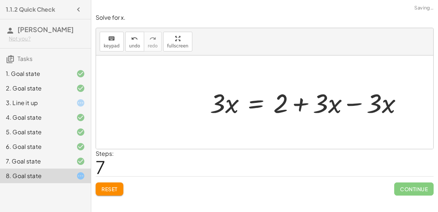
click at [346, 105] on div at bounding box center [308, 102] width 205 height 35
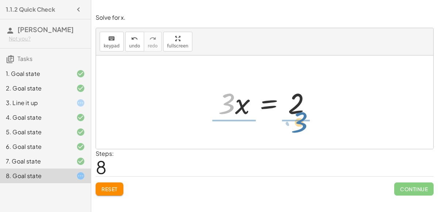
drag, startPoint x: 224, startPoint y: 101, endPoint x: 297, endPoint y: 120, distance: 75.4
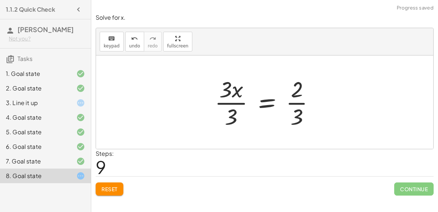
click at [298, 98] on div at bounding box center [267, 102] width 113 height 56
click at [238, 100] on div at bounding box center [267, 102] width 113 height 56
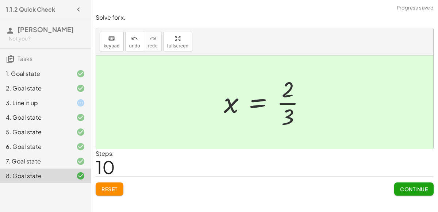
click at [407, 186] on span "Continue" at bounding box center [414, 189] width 28 height 7
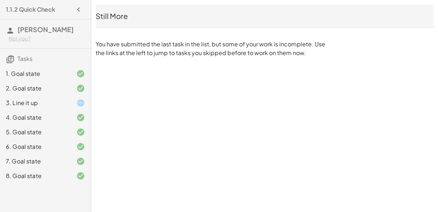
click at [60, 125] on div "3. Line it up" at bounding box center [45, 132] width 91 height 15
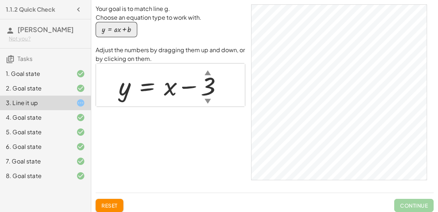
click at [163, 91] on div at bounding box center [173, 85] width 117 height 33
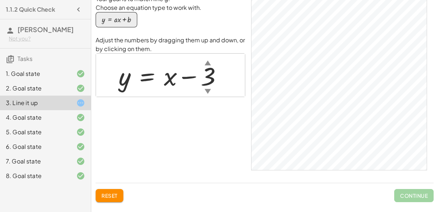
click at [59, 172] on div "8. Goal state" at bounding box center [35, 176] width 59 height 9
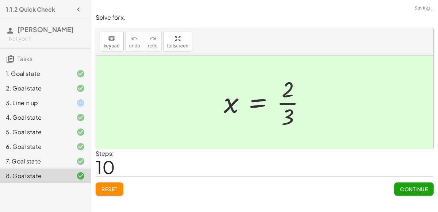
click at [62, 161] on div "7. Goal state" at bounding box center [35, 161] width 59 height 9
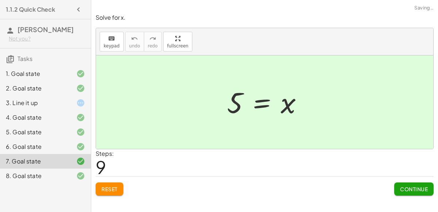
click at [62, 147] on div "6. Goal state" at bounding box center [35, 146] width 59 height 9
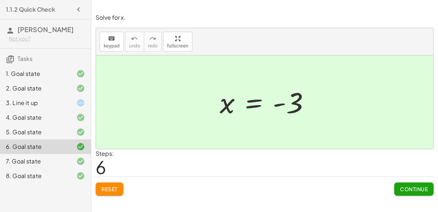
click at [66, 189] on div "1.1.2 Quick Check [PERSON_NAME] Not you? Tasks 1. Goal state 2. Goal state 3. L…" at bounding box center [45, 106] width 91 height 212
click at [61, 184] on div "1. Goal state 2. Goal state 3. Line it up 4. Goal state 5. Goal state 6. Goal s…" at bounding box center [45, 125] width 91 height 123
click at [69, 182] on div "8. Goal state" at bounding box center [45, 176] width 91 height 15
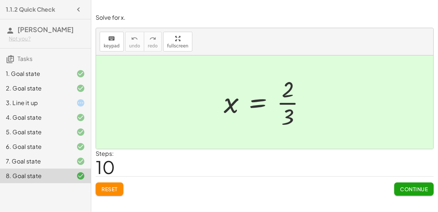
click at [72, 119] on div at bounding box center [75, 117] width 20 height 9
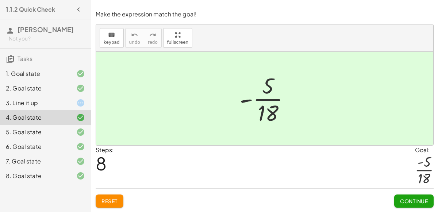
click at [115, 201] on span "Reset" at bounding box center [109, 201] width 16 height 7
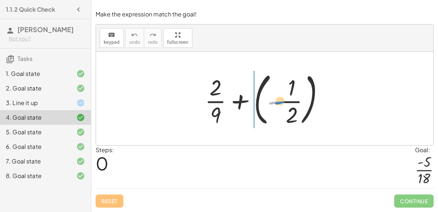
drag, startPoint x: 275, startPoint y: 98, endPoint x: 281, endPoint y: 100, distance: 5.8
click at [281, 100] on div at bounding box center [267, 98] width 132 height 61
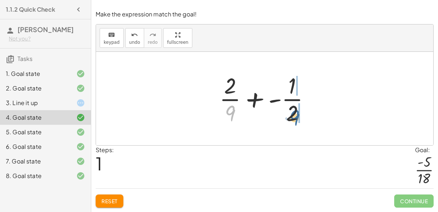
drag, startPoint x: 235, startPoint y: 111, endPoint x: 300, endPoint y: 115, distance: 65.1
click at [300, 115] on div at bounding box center [268, 98] width 104 height 56
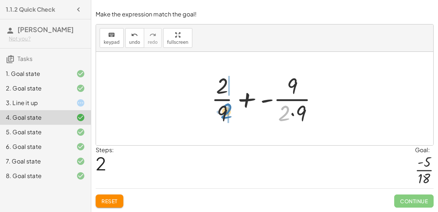
drag, startPoint x: 279, startPoint y: 111, endPoint x: 221, endPoint y: 109, distance: 58.4
click at [221, 109] on div at bounding box center [268, 98] width 120 height 56
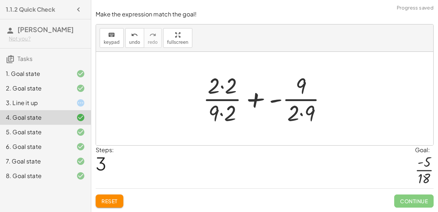
click at [222, 110] on div at bounding box center [267, 98] width 137 height 56
click at [298, 118] on div at bounding box center [267, 98] width 137 height 56
click at [296, 110] on div at bounding box center [267, 98] width 137 height 56
click at [297, 113] on div at bounding box center [267, 98] width 137 height 56
click at [303, 115] on div at bounding box center [267, 98] width 137 height 56
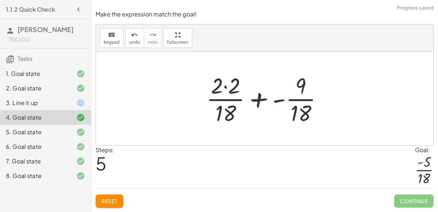
click at [231, 91] on div at bounding box center [268, 98] width 130 height 56
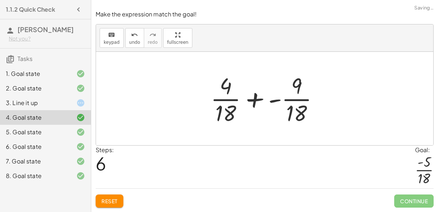
click at [250, 103] on div at bounding box center [267, 98] width 121 height 56
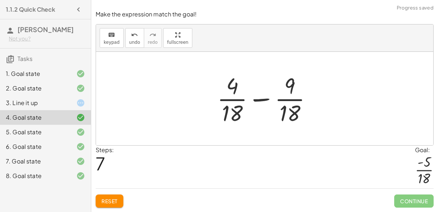
click at [256, 102] on div at bounding box center [268, 98] width 108 height 56
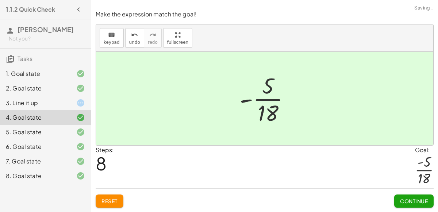
click at [115, 203] on span "Reset" at bounding box center [109, 201] width 16 height 7
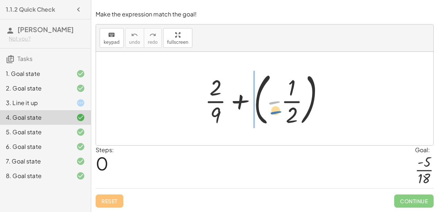
drag, startPoint x: 273, startPoint y: 102, endPoint x: 274, endPoint y: 112, distance: 9.9
click at [274, 112] on div at bounding box center [267, 98] width 132 height 61
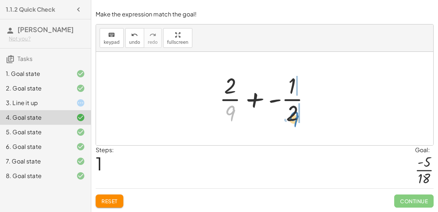
drag, startPoint x: 230, startPoint y: 118, endPoint x: 294, endPoint y: 124, distance: 64.1
click at [294, 124] on div at bounding box center [268, 98] width 104 height 56
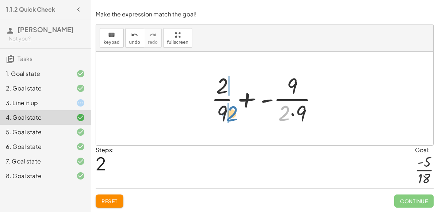
drag, startPoint x: 283, startPoint y: 110, endPoint x: 230, endPoint y: 111, distance: 52.6
click at [230, 111] on div at bounding box center [268, 98] width 120 height 56
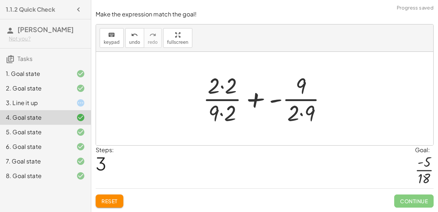
click at [220, 115] on div at bounding box center [267, 98] width 137 height 56
click at [303, 115] on div at bounding box center [267, 98] width 137 height 56
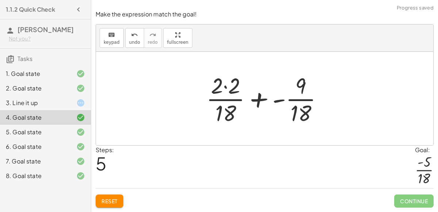
click at [226, 87] on div at bounding box center [268, 98] width 130 height 56
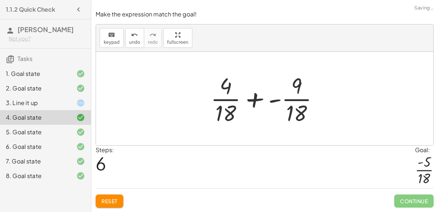
click at [256, 101] on div at bounding box center [267, 98] width 121 height 56
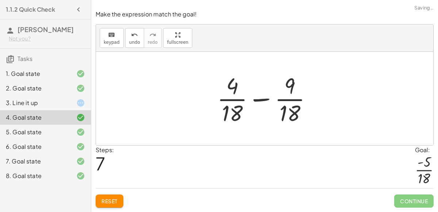
click at [257, 101] on div at bounding box center [268, 98] width 108 height 56
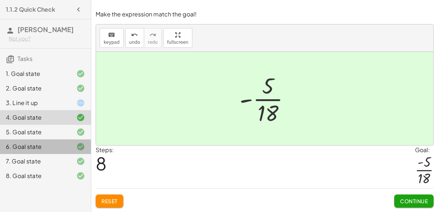
click at [44, 169] on div "6. Goal state" at bounding box center [45, 176] width 91 height 15
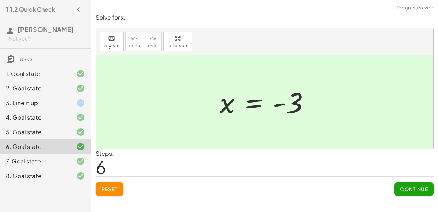
click at [114, 186] on span "Reset" at bounding box center [109, 189] width 16 height 7
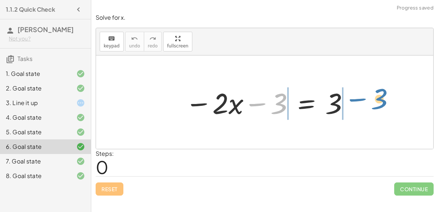
drag, startPoint x: 277, startPoint y: 103, endPoint x: 378, endPoint y: 98, distance: 101.2
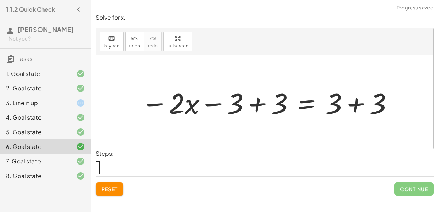
click at [233, 106] on div at bounding box center [268, 103] width 260 height 38
click at [260, 105] on div at bounding box center [268, 103] width 260 height 38
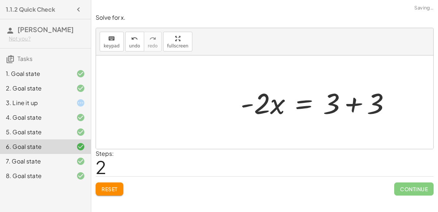
click at [359, 106] on div at bounding box center [318, 103] width 163 height 38
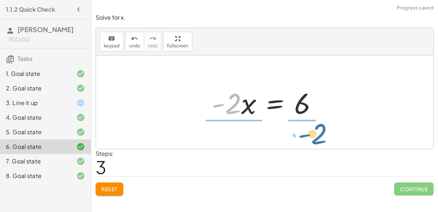
drag, startPoint x: 231, startPoint y: 104, endPoint x: 317, endPoint y: 134, distance: 91.3
click at [317, 134] on div "− · 2 · x − 3 = 3 − · 2 · x − 3 + 3 = + 3 + 3 − · 2 · x + 0 = + 3 + 3 · - 2 · x…" at bounding box center [264, 101] width 337 height 93
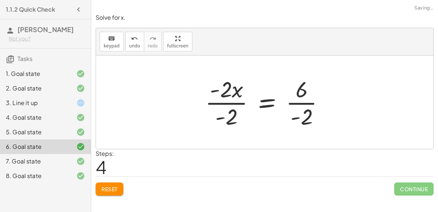
click at [226, 103] on div at bounding box center [267, 102] width 132 height 56
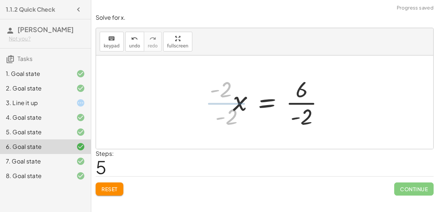
click at [299, 109] on div at bounding box center [281, 102] width 104 height 56
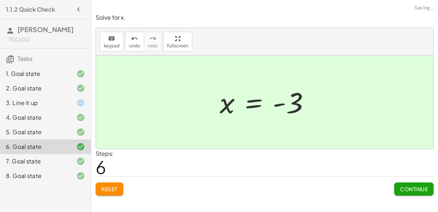
click at [120, 187] on button "Reset" at bounding box center [110, 189] width 28 height 13
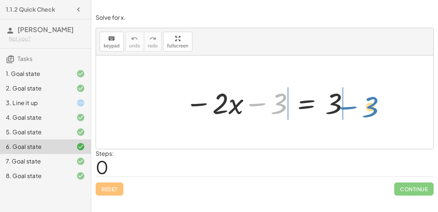
drag, startPoint x: 272, startPoint y: 106, endPoint x: 363, endPoint y: 110, distance: 91.3
click at [363, 110] on div "− 3 − · 2 · x − 3 = 3" at bounding box center [264, 101] width 337 height 93
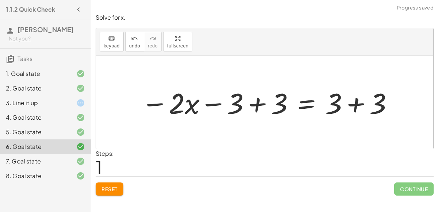
click at [220, 103] on div at bounding box center [268, 103] width 260 height 38
click at [253, 103] on div at bounding box center [268, 103] width 260 height 38
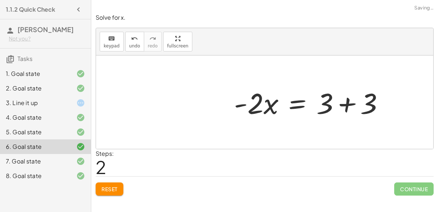
click at [353, 104] on div "− · 2 · x − 3 = 3 − · 2 · x − 3 + 3 = + 3 + 3 − · 2 · x + 0 = + 3 + 3 · 2 · x =…" at bounding box center [264, 101] width 337 height 93
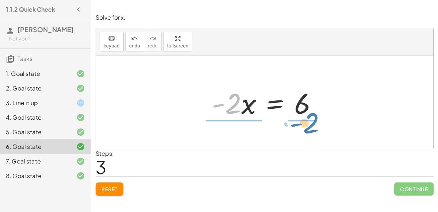
drag, startPoint x: 233, startPoint y: 105, endPoint x: 311, endPoint y: 125, distance: 80.2
click at [311, 125] on div "− · 2 · x − 3 = 3 − · 2 · x − 3 + 3 = + 3 + 3 − · 2 · x + 0 = + 3 + 3 · - 2 · x…" at bounding box center [264, 101] width 337 height 93
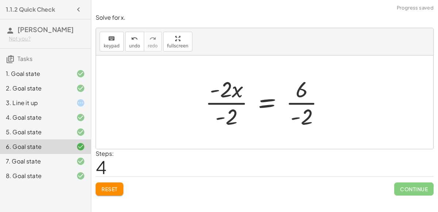
click at [237, 104] on div at bounding box center [267, 102] width 132 height 56
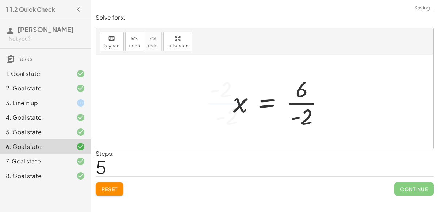
click at [291, 102] on div at bounding box center [281, 102] width 104 height 56
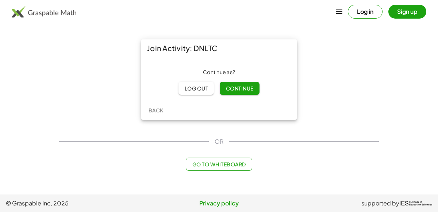
click at [232, 88] on span "Continue" at bounding box center [240, 88] width 28 height 7
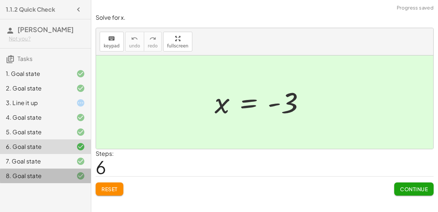
click at [72, 179] on div at bounding box center [75, 176] width 20 height 9
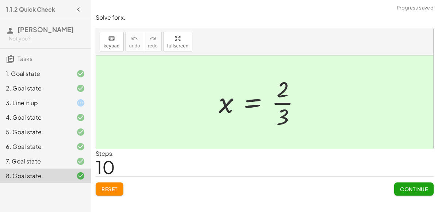
click at [422, 184] on button "Continue" at bounding box center [413, 189] width 39 height 13
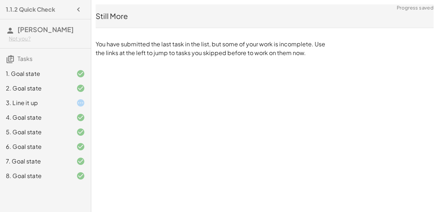
click at [54, 101] on div "3. Line it up" at bounding box center [35, 103] width 59 height 9
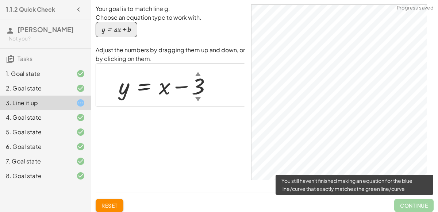
click at [412, 205] on span "Continue" at bounding box center [413, 205] width 39 height 13
